Goal: Navigation & Orientation: Find specific page/section

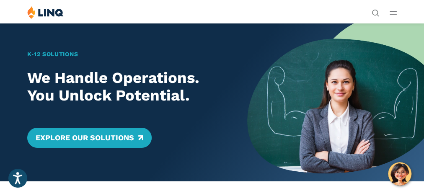
click at [390, 16] on button "Open Main Menu" at bounding box center [393, 12] width 7 height 9
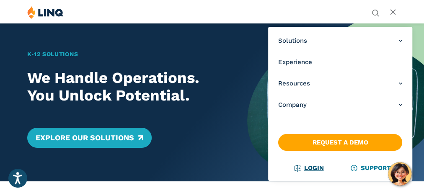
click at [310, 172] on li "Login" at bounding box center [310, 168] width 62 height 9
click at [310, 166] on link "Login" at bounding box center [309, 168] width 29 height 8
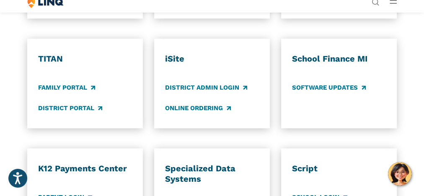
scroll to position [523, 0]
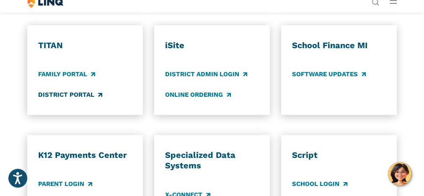
click at [76, 100] on link "District Portal" at bounding box center [70, 95] width 64 height 9
